Goal: Information Seeking & Learning: Learn about a topic

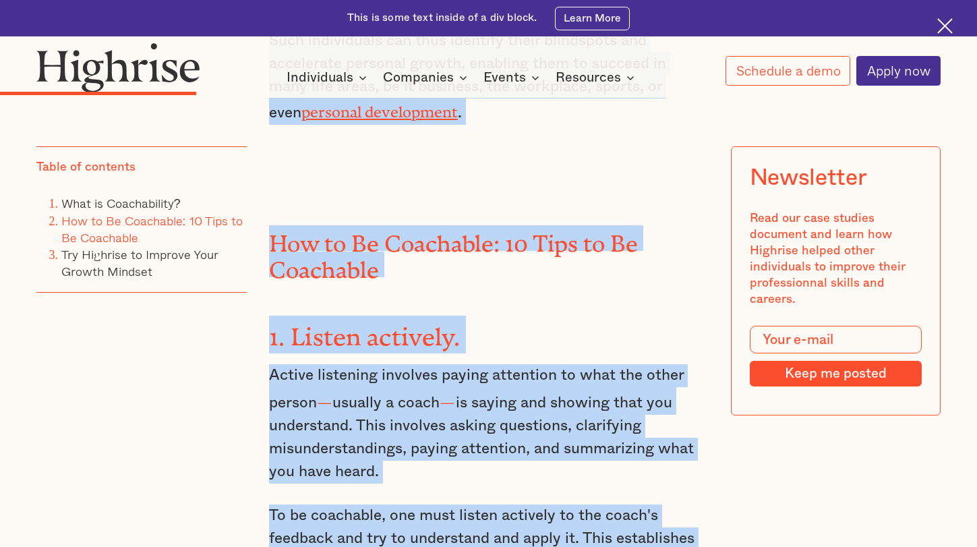
scroll to position [2148, 0]
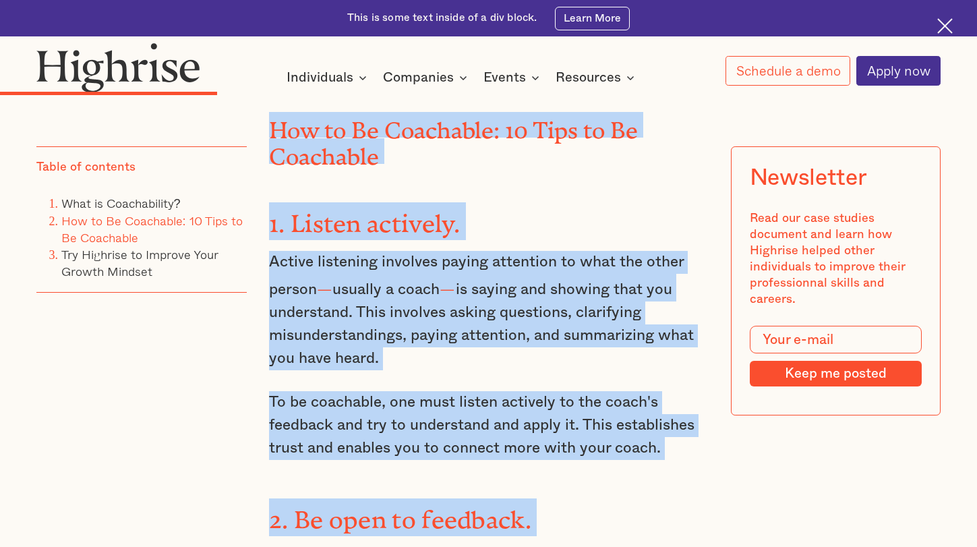
click at [481, 206] on h3 "1. Listen actively." at bounding box center [488, 221] width 439 height 38
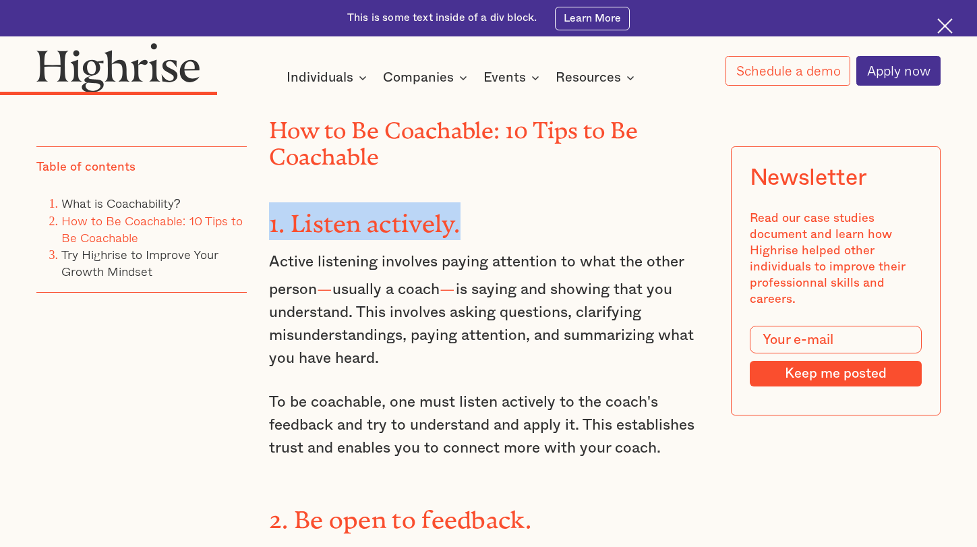
drag, startPoint x: 481, startPoint y: 206, endPoint x: 264, endPoint y: 206, distance: 216.4
copy strong "1. Listen actively."
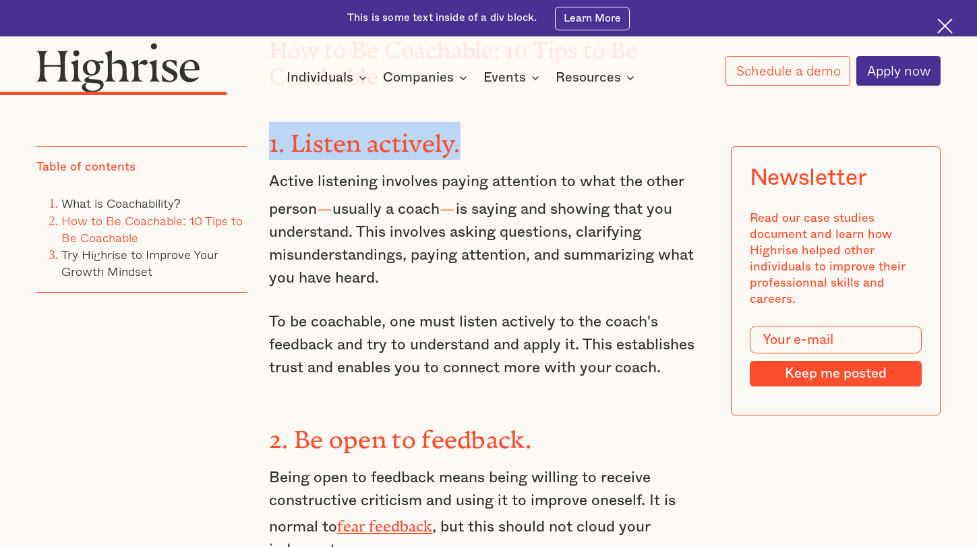
scroll to position [2259, 0]
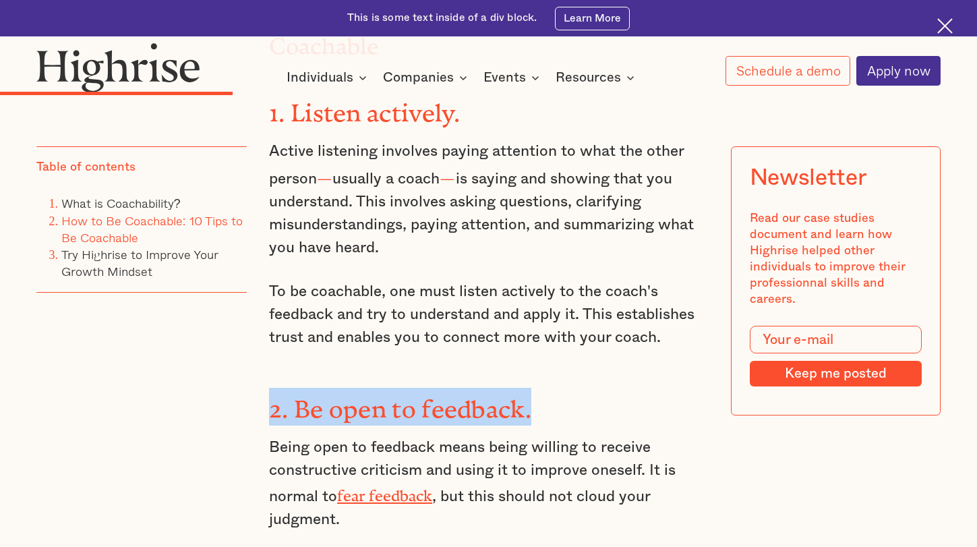
drag, startPoint x: 540, startPoint y: 385, endPoint x: 271, endPoint y: 386, distance: 269.0
click at [271, 388] on h3 "2. Be open to feedback." at bounding box center [488, 407] width 439 height 38
copy strong "2. Be open to feedback."
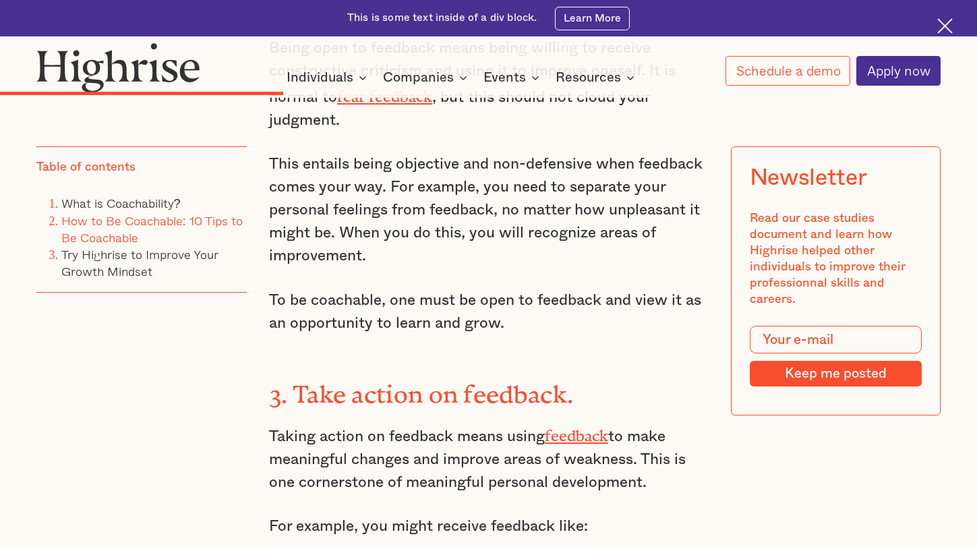
scroll to position [2660, 0]
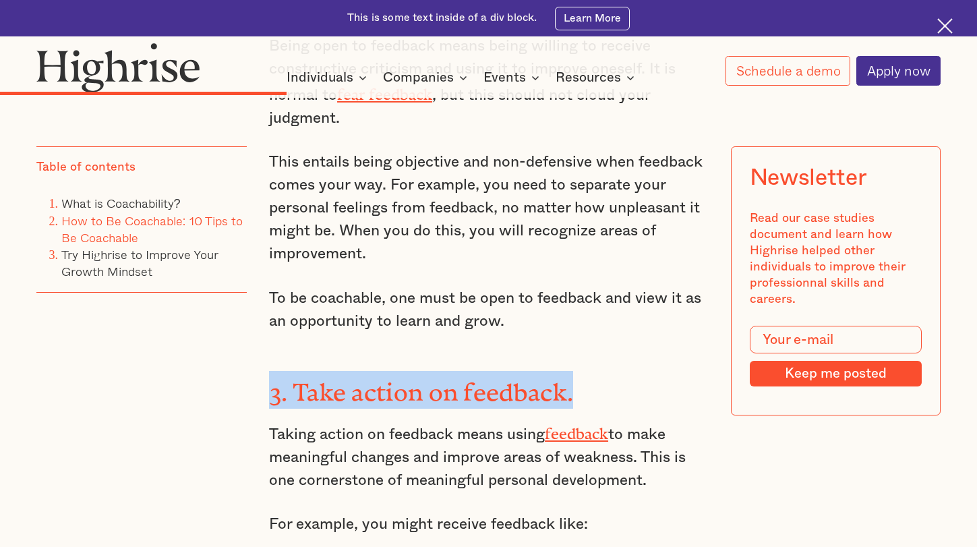
drag, startPoint x: 580, startPoint y: 349, endPoint x: 266, endPoint y: 355, distance: 314.2
copy strong "3. Take action on feedback."
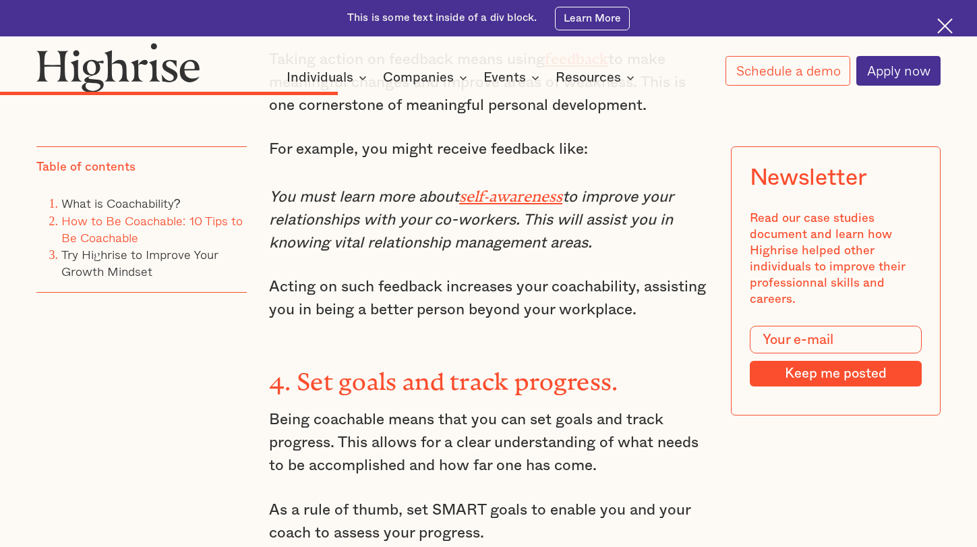
scroll to position [3046, 0]
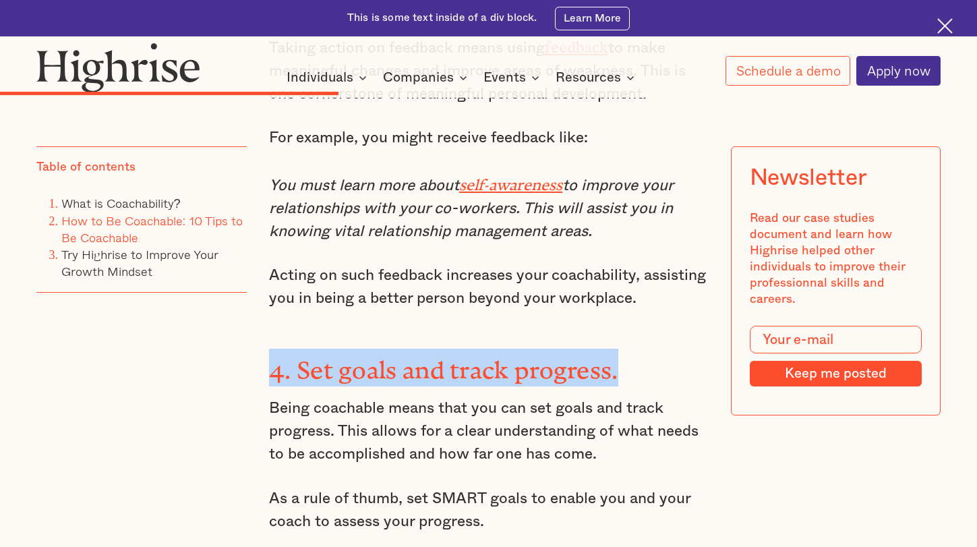
drag, startPoint x: 622, startPoint y: 318, endPoint x: 268, endPoint y: 313, distance: 354.0
copy strong "4. Set goals and track progress."
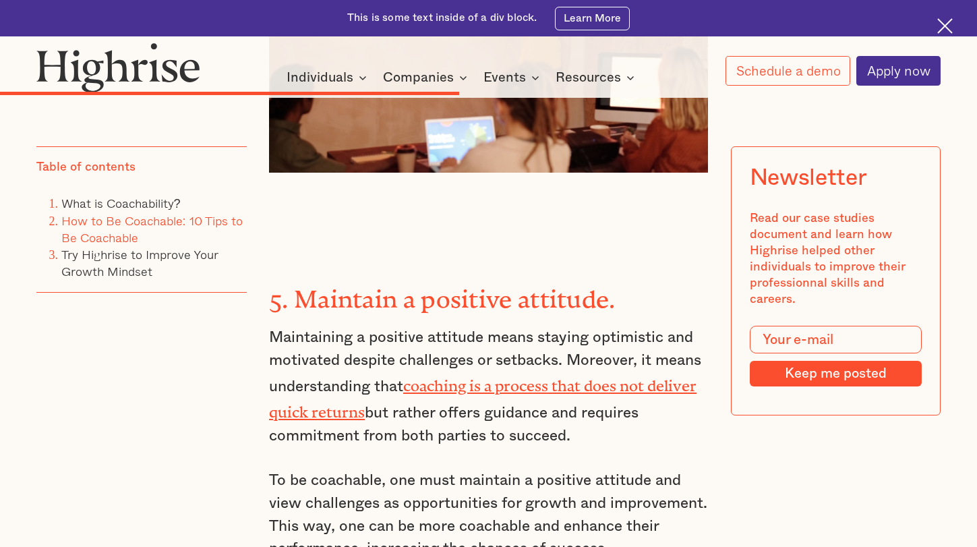
scroll to position [3947, 0]
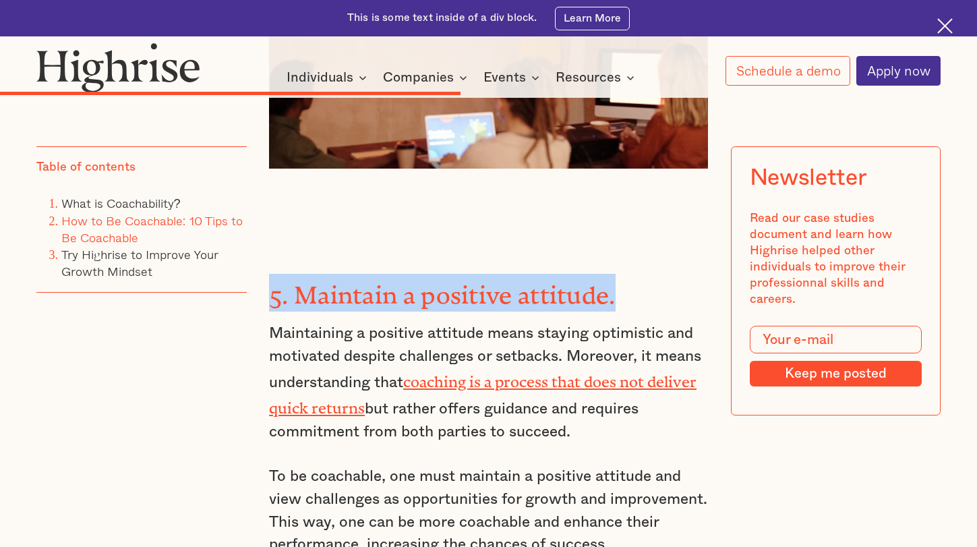
drag, startPoint x: 616, startPoint y: 234, endPoint x: 262, endPoint y: 233, distance: 354.6
click at [262, 233] on div "" The only way to get better is to be open to feedback and to be willing to lea…" at bounding box center [487, 287] width 903 height 6426
copy strong "5. Maintain a positive attitude."
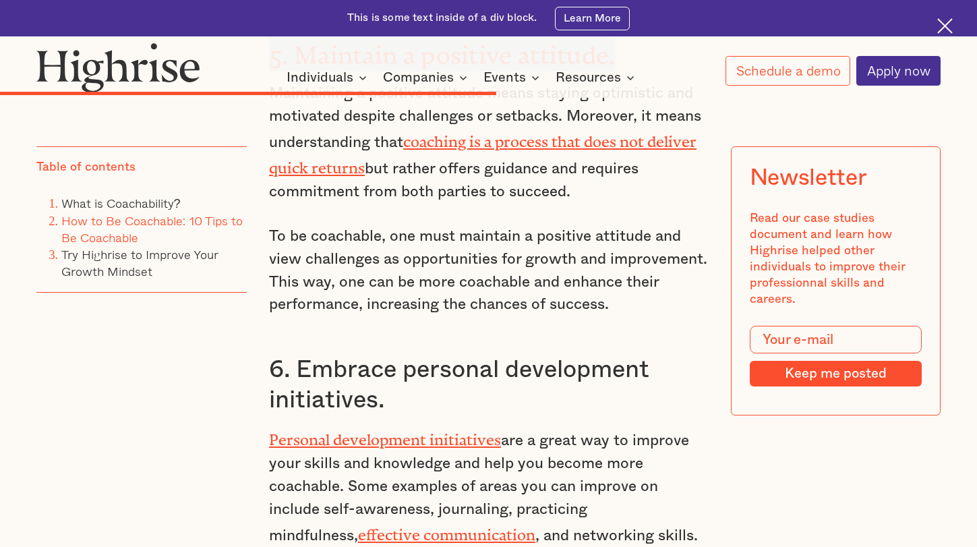
scroll to position [4220, 0]
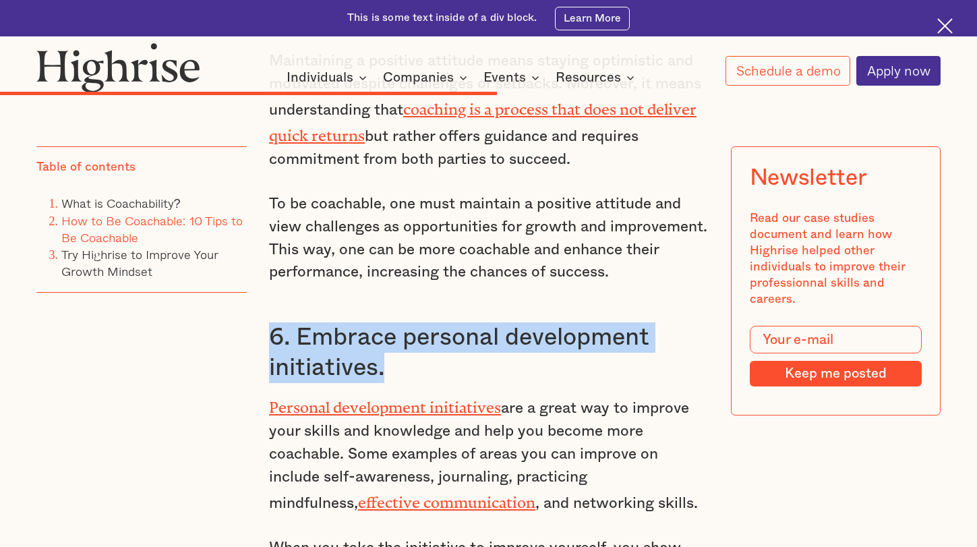
drag, startPoint x: 392, startPoint y: 288, endPoint x: 267, endPoint y: 270, distance: 126.6
click at [267, 270] on div "" The only way to get better is to be open to feedback and to be willing to lea…" at bounding box center [487, 15] width 903 height 6426
copy h3 "6. Embrace personal development initiatives."
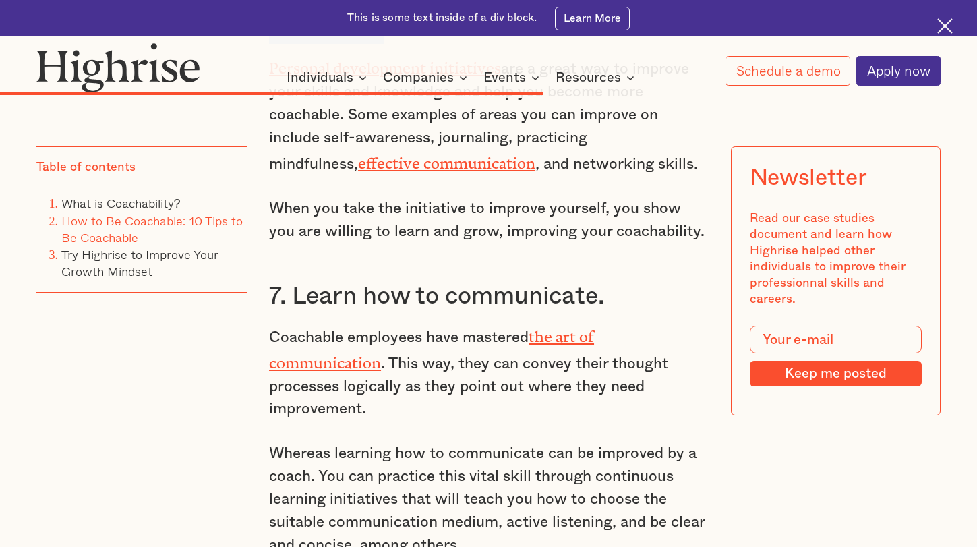
scroll to position [4594, 0]
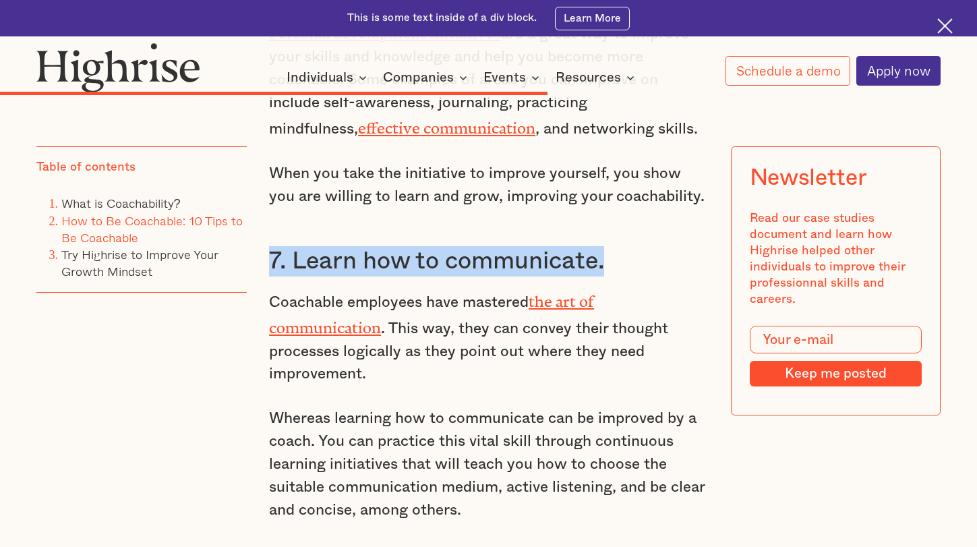
drag, startPoint x: 614, startPoint y: 186, endPoint x: 260, endPoint y: 198, distance: 354.1
copy h3 "7. Learn how to communicate."
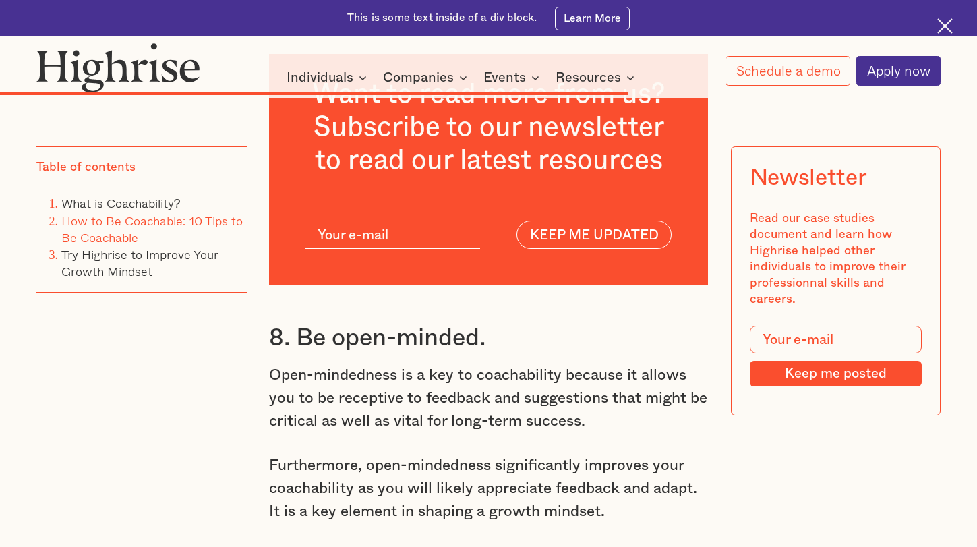
scroll to position [5200, 0]
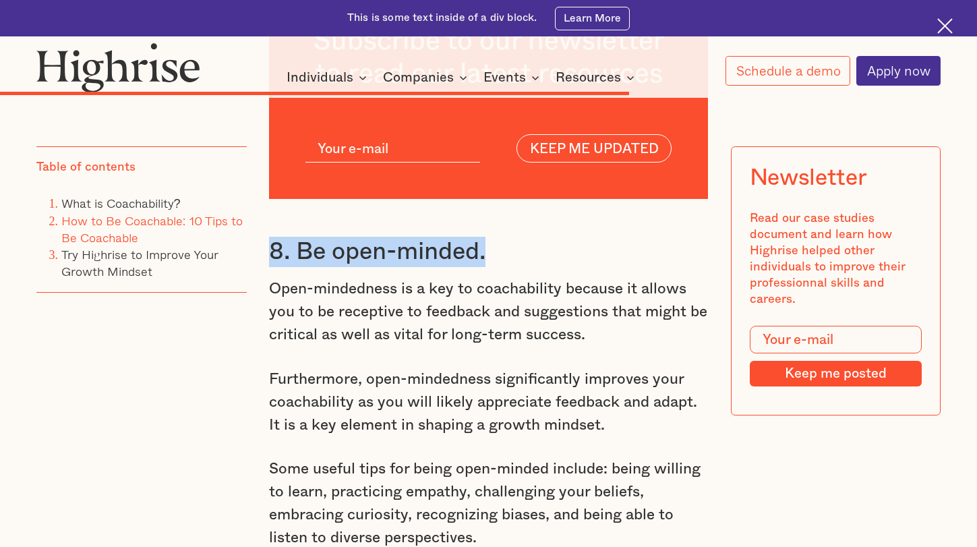
drag, startPoint x: 498, startPoint y: 170, endPoint x: 270, endPoint y: 183, distance: 228.2
click at [270, 237] on h3 "8. Be open-minded." at bounding box center [488, 252] width 439 height 30
copy h3 "8. Be open-minded."
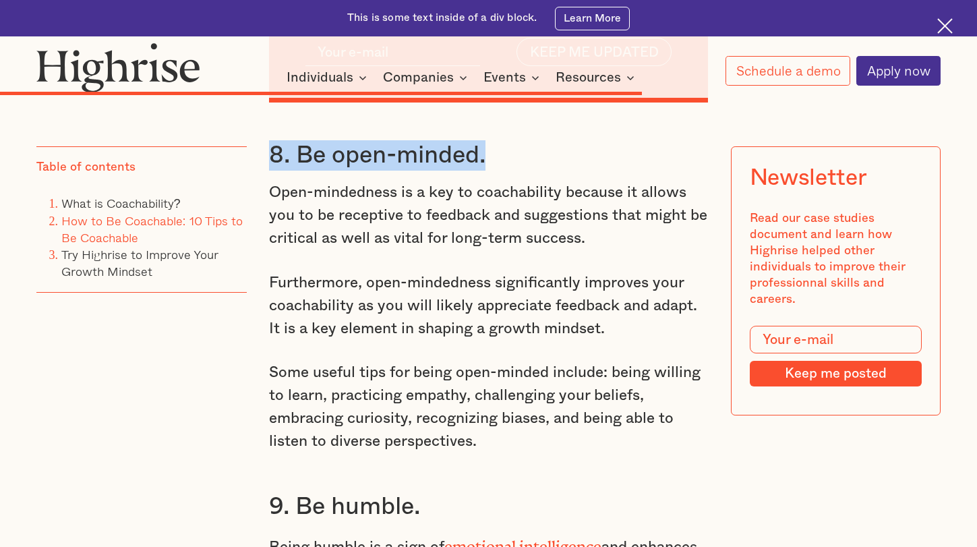
scroll to position [5404, 0]
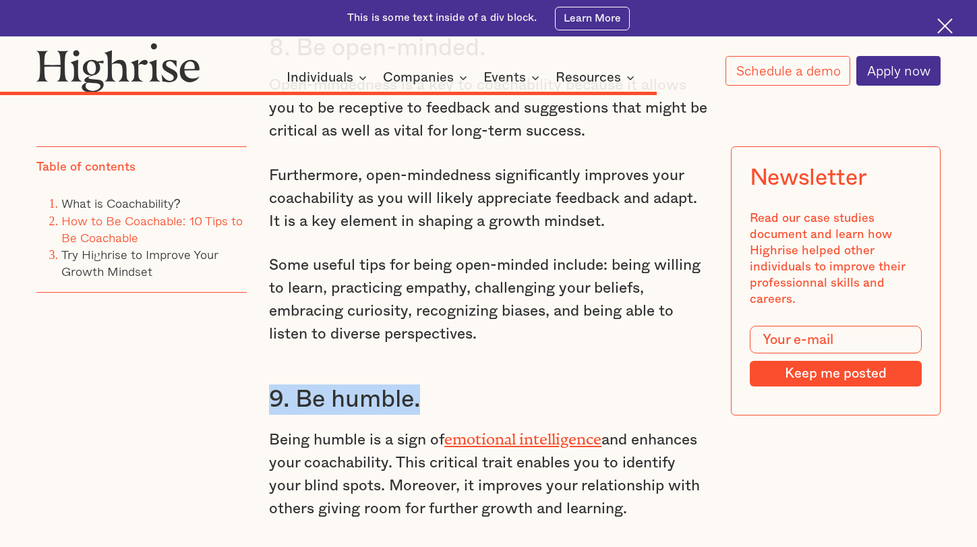
drag, startPoint x: 432, startPoint y: 318, endPoint x: 270, endPoint y: 320, distance: 162.5
click at [270, 384] on h3 "9. Be humble." at bounding box center [488, 399] width 439 height 30
copy h3 "9. Be humble."
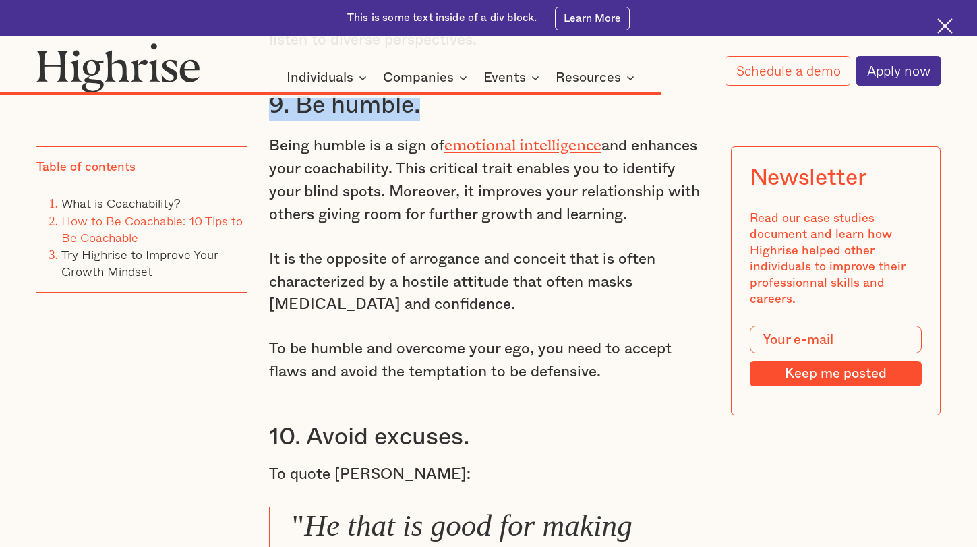
scroll to position [5718, 0]
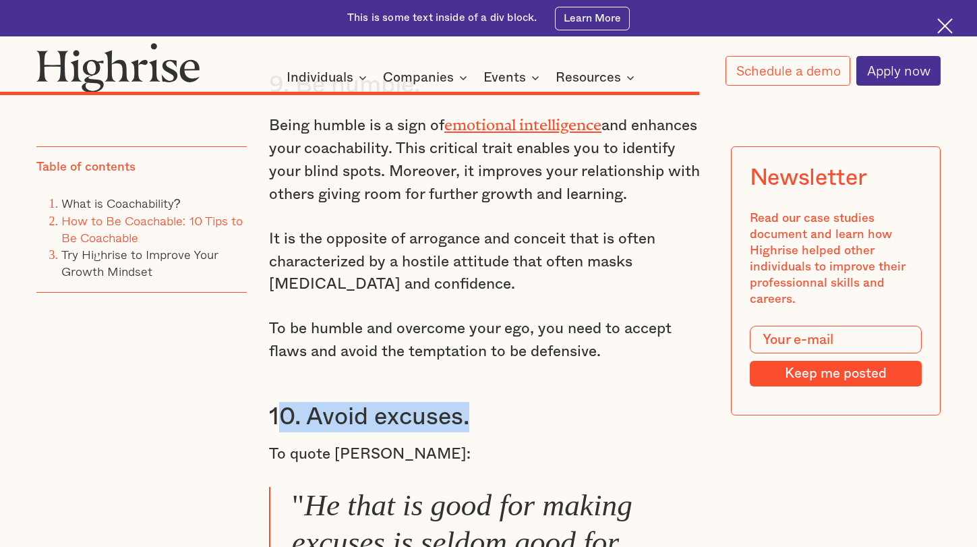
drag, startPoint x: 488, startPoint y: 327, endPoint x: 274, endPoint y: 320, distance: 213.8
click at [274, 402] on h3 "10. Avoid excuses." at bounding box center [488, 417] width 439 height 30
click at [484, 402] on h3 "10. Avoid excuses." at bounding box center [488, 417] width 439 height 30
drag, startPoint x: 479, startPoint y: 332, endPoint x: 270, endPoint y: 332, distance: 209.7
click at [270, 402] on h3 "10. Avoid excuses." at bounding box center [488, 417] width 439 height 30
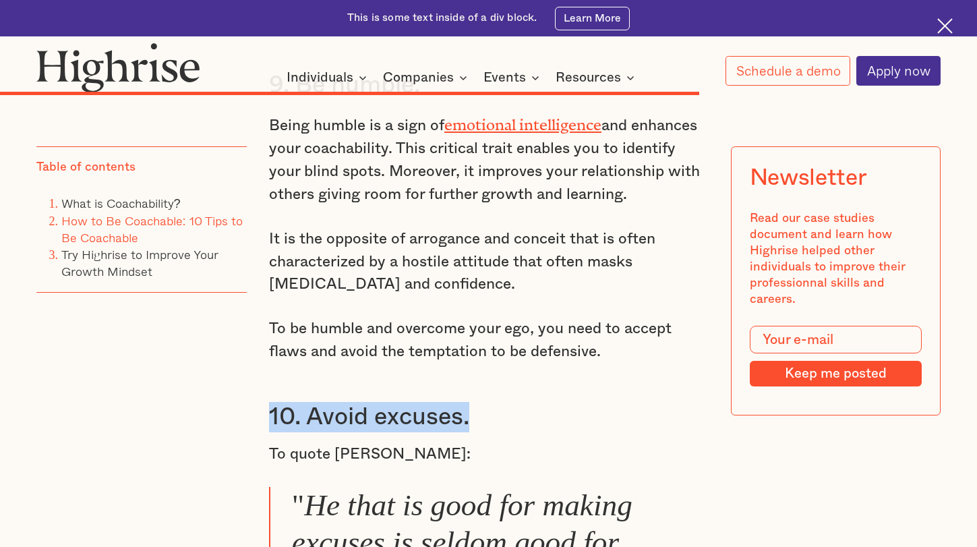
copy h3 "10. Avoid excuses."
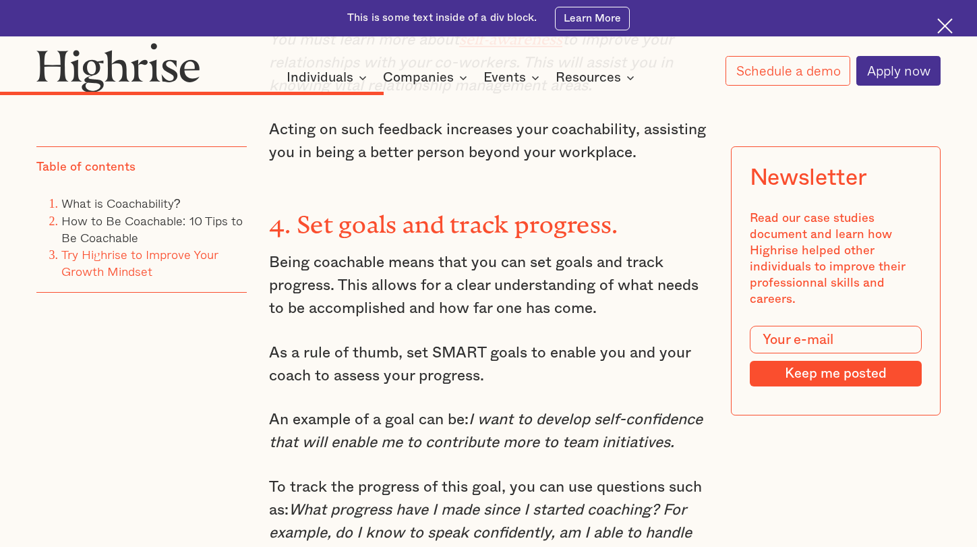
scroll to position [3124, 0]
